Goal: Obtain resource: Obtain resource

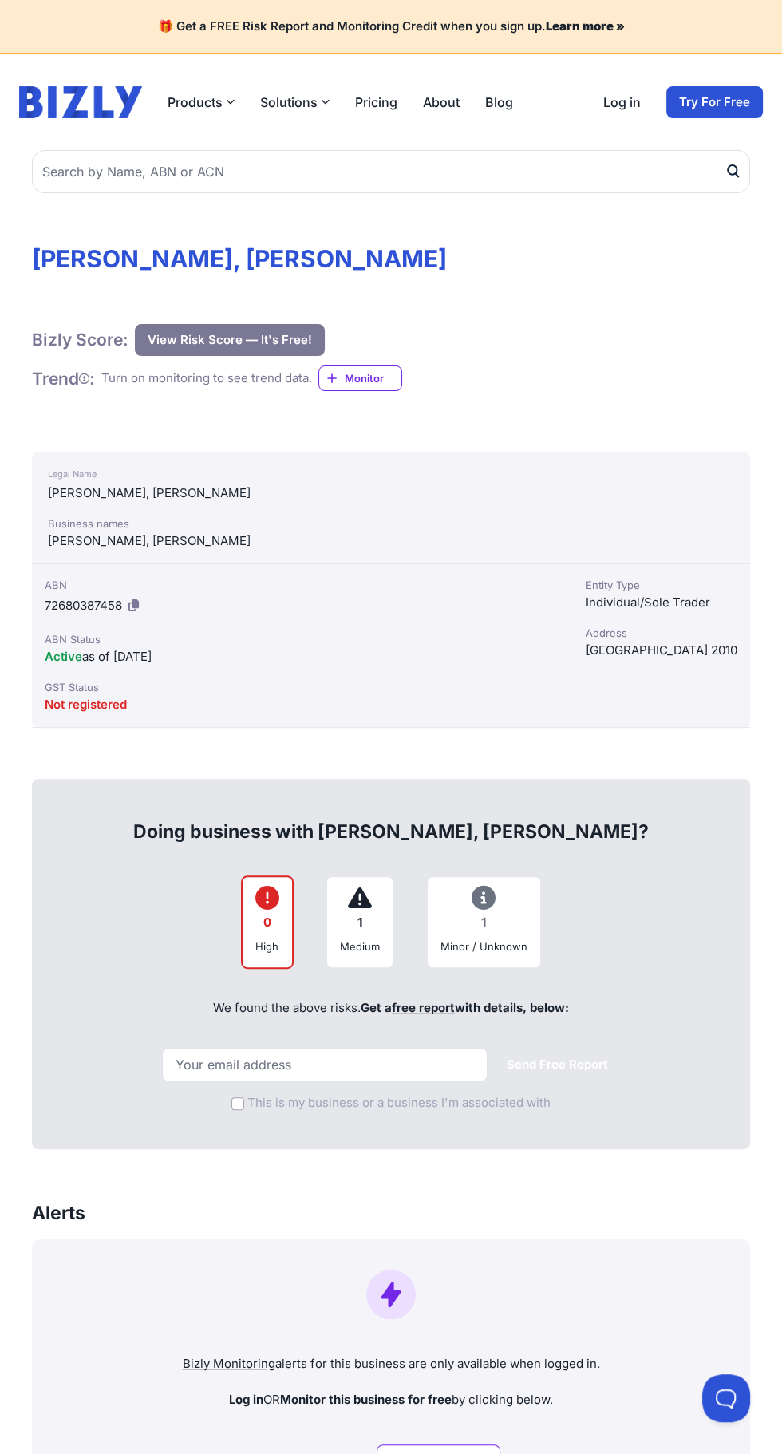
click at [607, 994] on div "We found the above risks. Get a free report with details, below:" at bounding box center [390, 1009] width 683 height 54
click at [190, 1061] on input "email" at bounding box center [325, 1065] width 326 height 34
click at [500, 907] on div "1" at bounding box center [483, 922] width 87 height 31
click at [407, 1006] on link "free report" at bounding box center [423, 1007] width 63 height 15
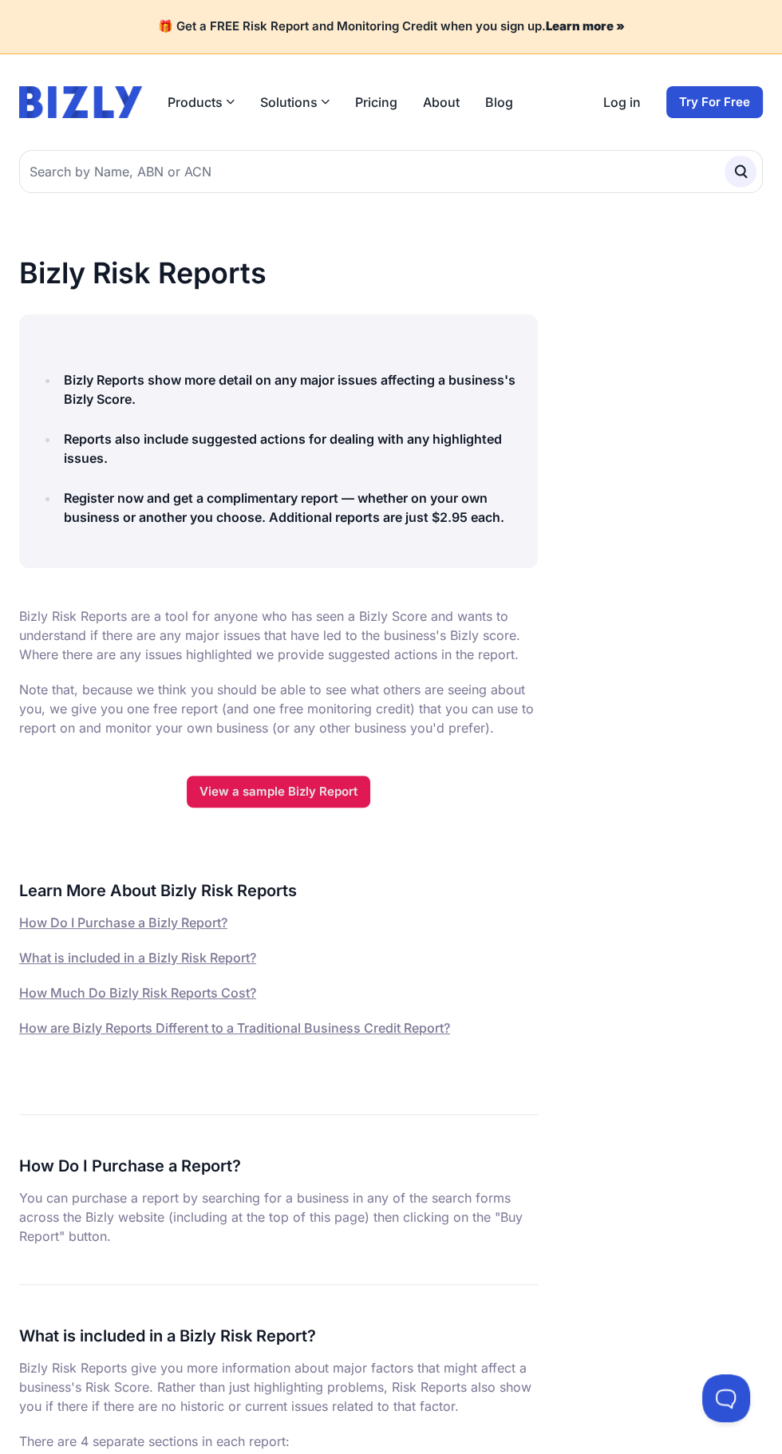
click at [275, 788] on link "View a sample Bizly Report" at bounding box center [279, 792] width 184 height 32
